Goal: Task Accomplishment & Management: Manage account settings

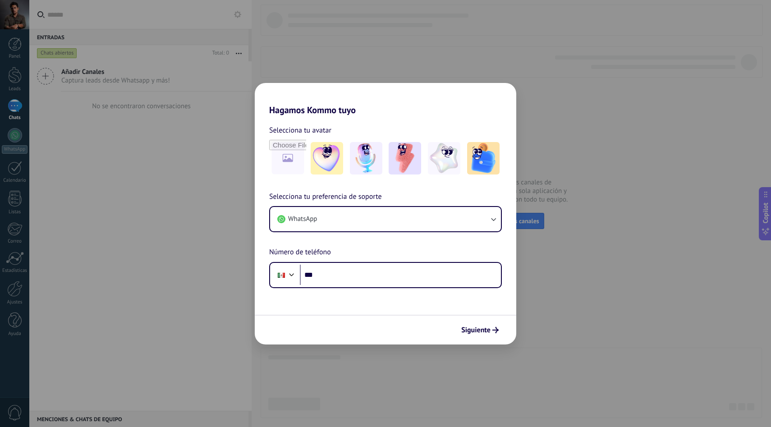
click at [9, 19] on div "Hagamos Kommo tuyo Selecciona tu avatar Selecciona tu preferencia de soporte Wh…" at bounding box center [385, 213] width 771 height 427
click at [509, 79] on div "Hagamos Kommo tuyo Selecciona tu avatar Selecciona tu preferencia de soporte Wh…" at bounding box center [385, 213] width 771 height 427
click at [369, 165] on img at bounding box center [366, 158] width 32 height 32
click at [74, 135] on div "Hagamos Kommo tuyo Selecciona tu avatar Restablecer Selecciona tu preferencia d…" at bounding box center [385, 213] width 771 height 427
